Goal: Task Accomplishment & Management: Use online tool/utility

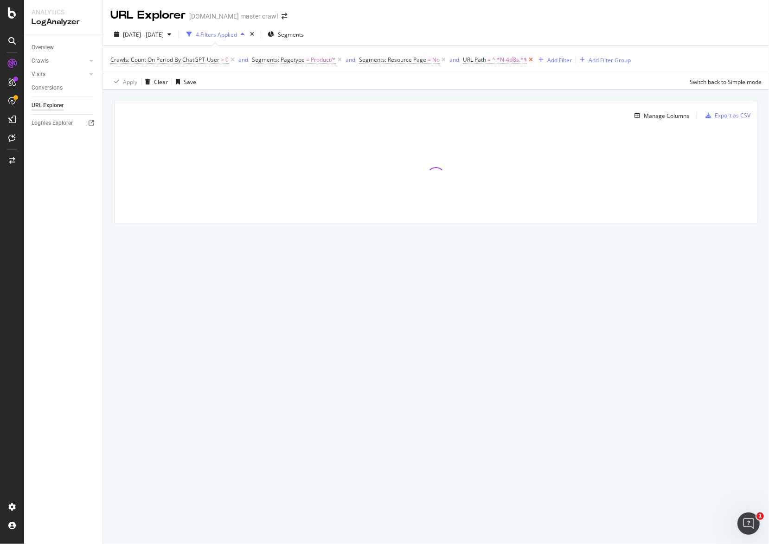
click at [531, 61] on icon at bounding box center [531, 59] width 8 height 9
click at [469, 59] on div "Add Filter" at bounding box center [472, 60] width 25 height 8
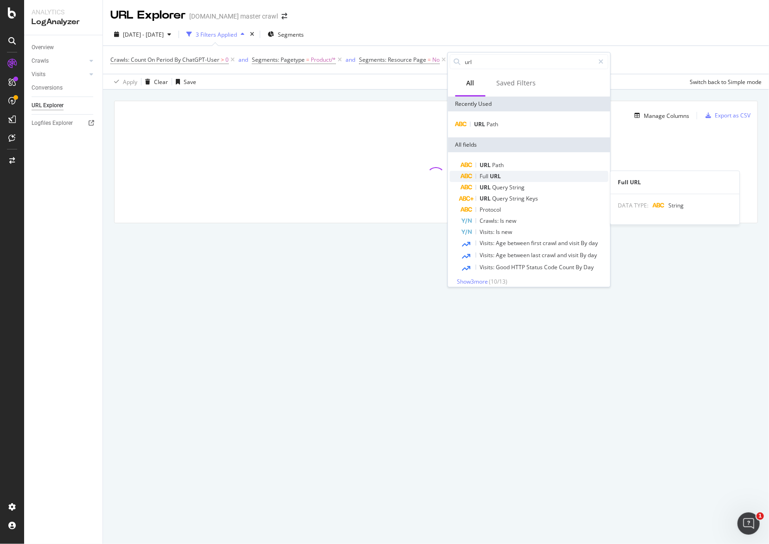
type input "url"
click at [495, 174] on span "URL" at bounding box center [495, 176] width 11 height 8
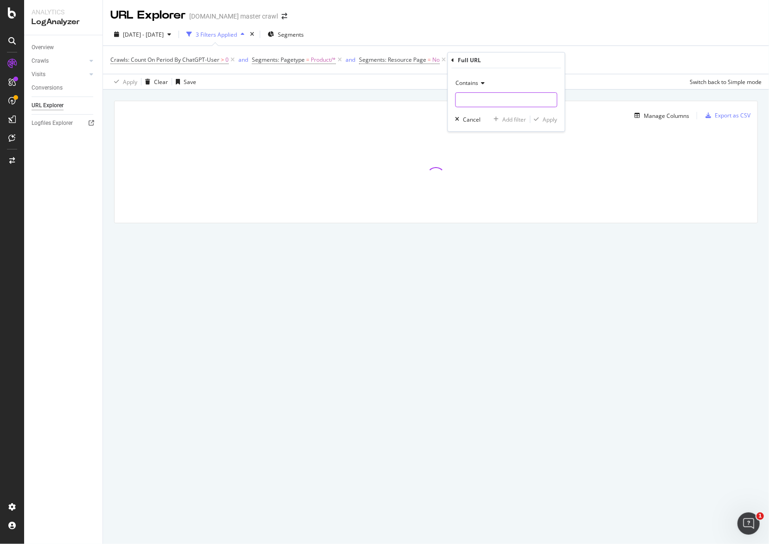
click at [506, 100] on input "text" at bounding box center [506, 99] width 101 height 15
paste input "fall-ideas-inspiration-trends/threshold"
type input "fall-ideas-inspiration-trends/threshold"
click at [545, 118] on div "Apply" at bounding box center [550, 120] width 14 height 8
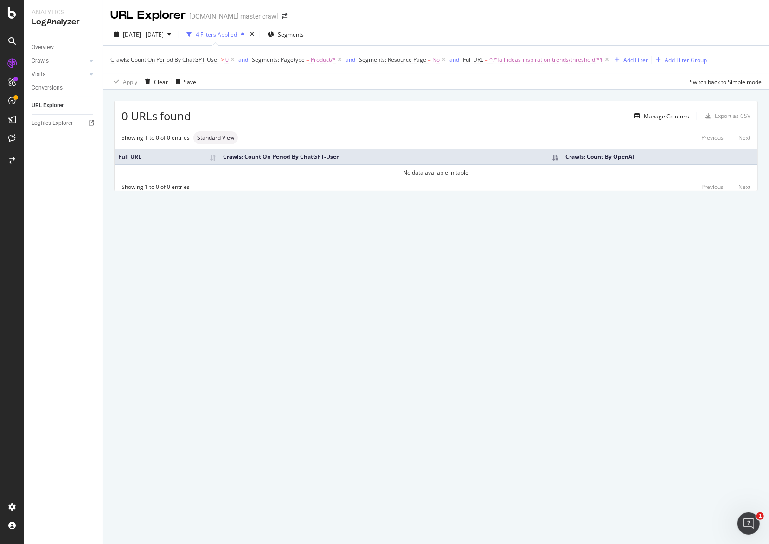
drag, startPoint x: 544, startPoint y: 120, endPoint x: 576, endPoint y: 116, distance: 32.3
click at [544, 120] on div "Manage Columns" at bounding box center [440, 115] width 498 height 11
click at [610, 59] on icon at bounding box center [607, 59] width 8 height 9
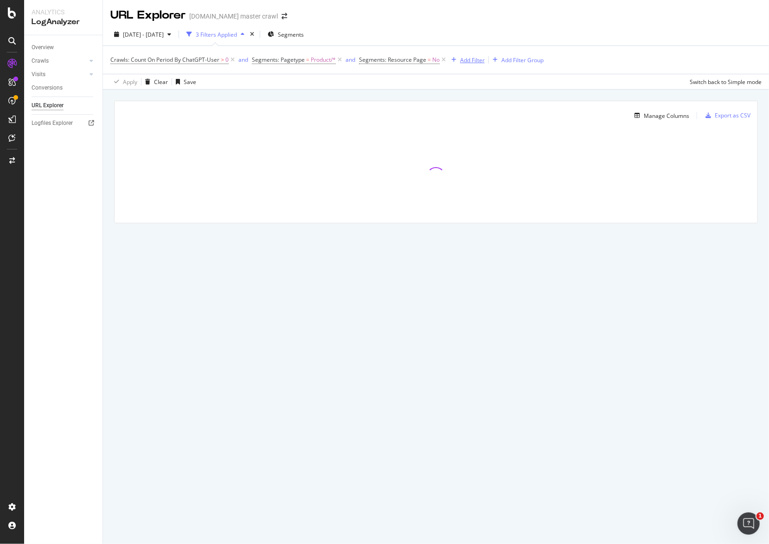
click at [469, 60] on div "Add Filter" at bounding box center [472, 60] width 25 height 8
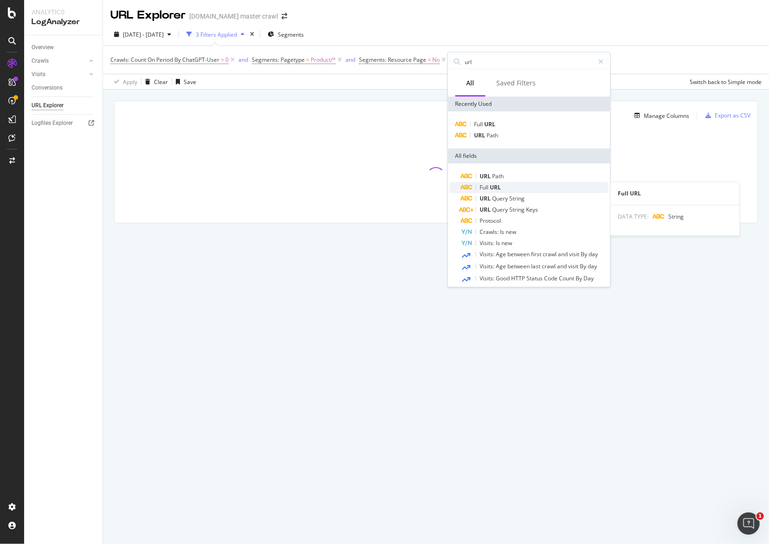
click at [497, 186] on span "URL" at bounding box center [495, 187] width 11 height 8
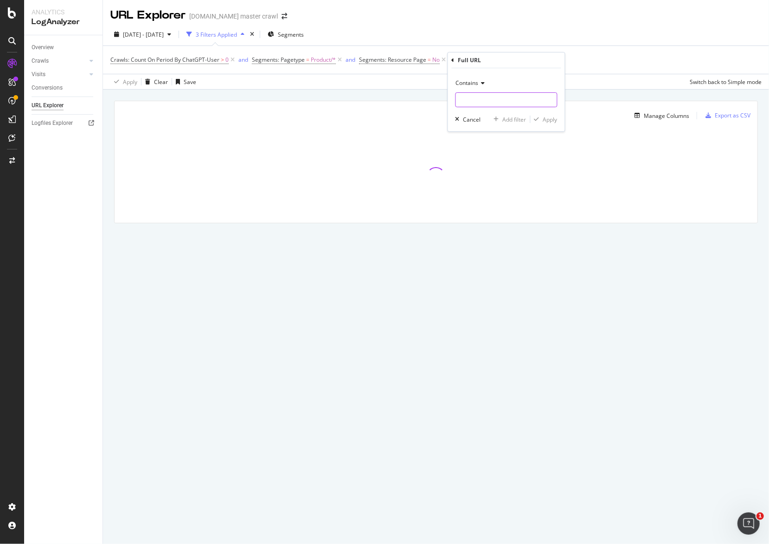
click at [496, 97] on input "text" at bounding box center [506, 99] width 101 height 15
paste input "N-tnr7v"
type input "N-tnr7v"
click at [550, 118] on div "Apply" at bounding box center [550, 120] width 14 height 8
